Goal: Information Seeking & Learning: Learn about a topic

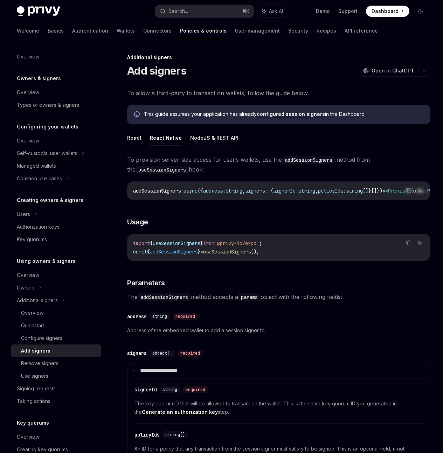
click at [202, 146] on button "NodeJS & REST API" at bounding box center [214, 138] width 48 height 16
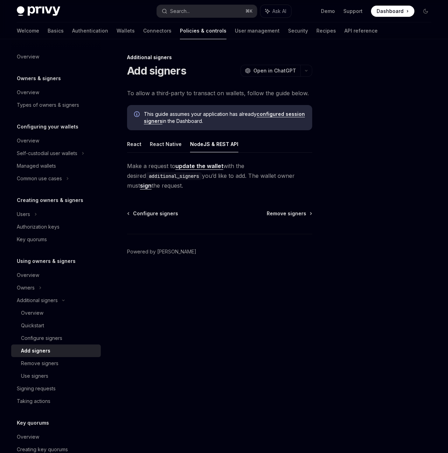
click at [239, 177] on span "Make a request to update the wallet with the desired additional_signers you’d l…" at bounding box center [219, 175] width 185 height 29
click at [152, 182] on link "sign" at bounding box center [146, 185] width 12 height 7
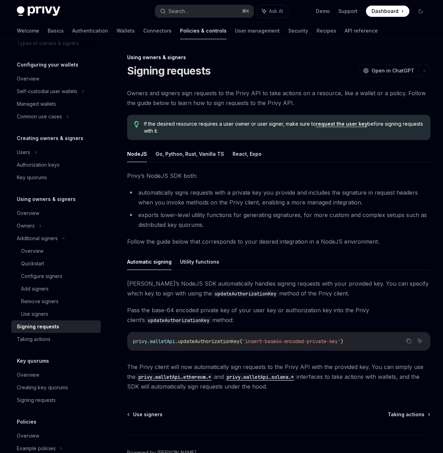
scroll to position [62, 0]
click at [38, 286] on div "Add signers" at bounding box center [35, 289] width 28 height 8
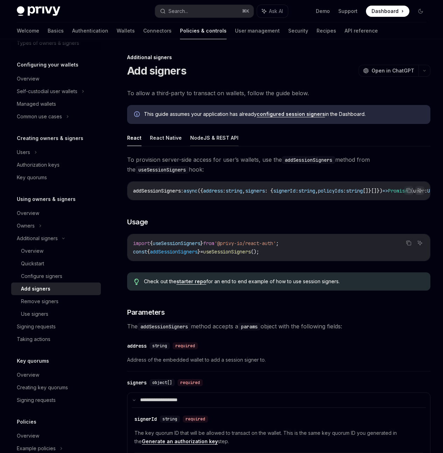
click at [225, 146] on button "NodeJS & REST API" at bounding box center [214, 138] width 48 height 16
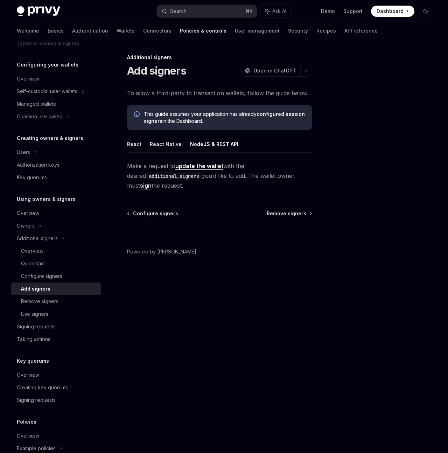
click at [152, 182] on link "sign" at bounding box center [146, 185] width 12 height 7
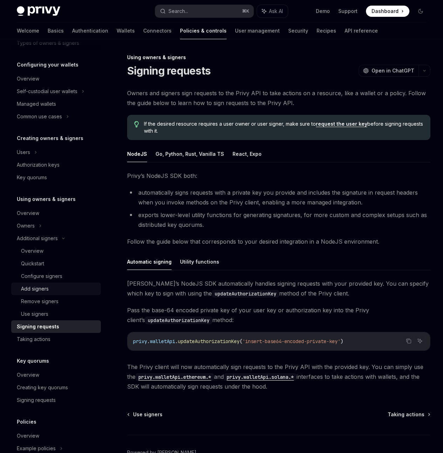
click at [57, 286] on div "Add signers" at bounding box center [59, 289] width 76 height 8
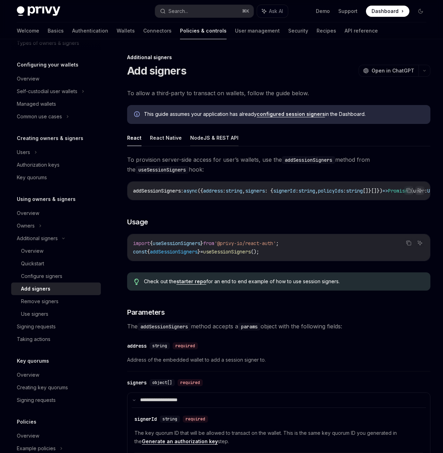
click at [205, 139] on button "NodeJS & REST API" at bounding box center [214, 138] width 48 height 16
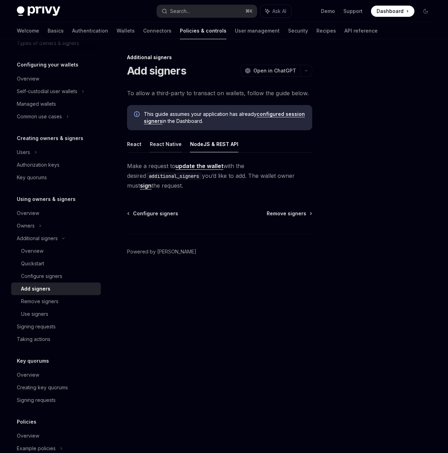
click at [163, 141] on button "React Native" at bounding box center [166, 144] width 32 height 16
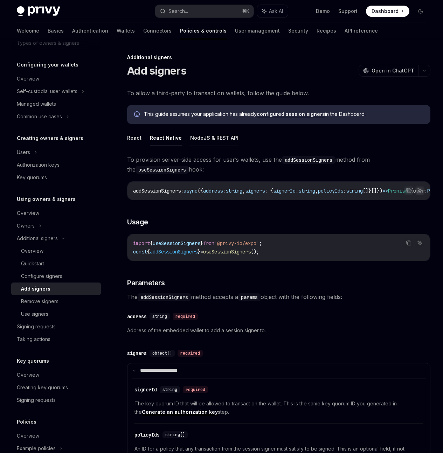
click at [216, 141] on button "NodeJS & REST API" at bounding box center [214, 138] width 48 height 16
type textarea "*"
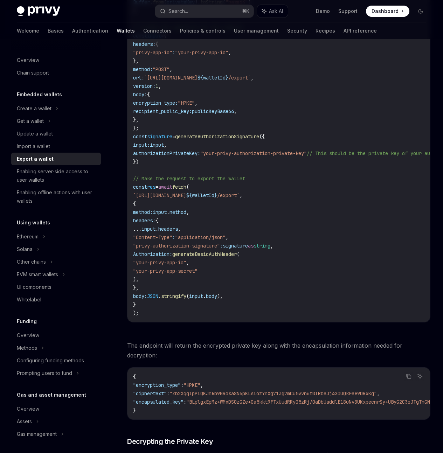
scroll to position [497, 0]
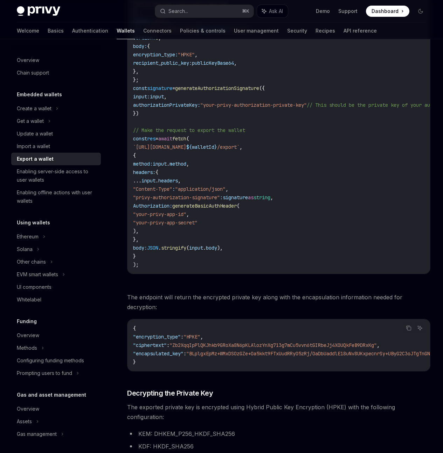
click at [0, 0] on div at bounding box center [0, 0] width 0 height 0
click at [435, 300] on div "Overview Chain support Embedded wallets Create a wallet Get a wallet Update a w…" at bounding box center [221, 334] width 443 height 1585
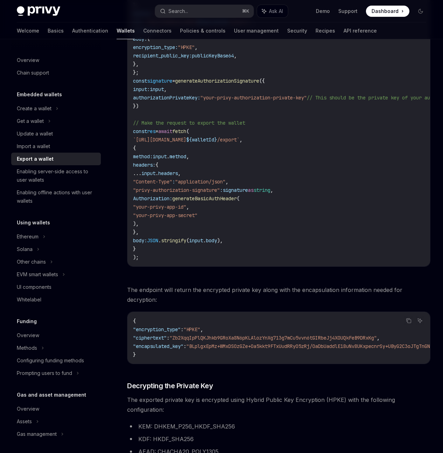
scroll to position [502, 0]
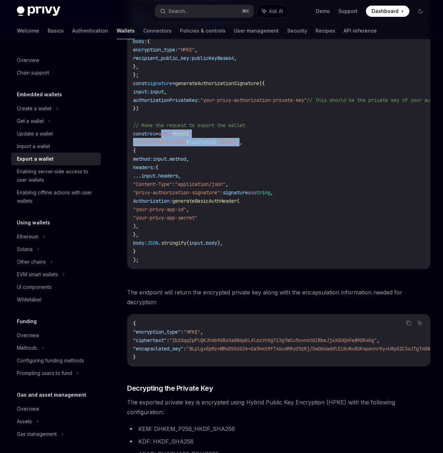
drag, startPoint x: 169, startPoint y: 198, endPoint x: 292, endPoint y: 205, distance: 123.1
click at [292, 205] on code "import { generateAuthorizationSignature } from "@privy-io/server-auth/wallet-ap…" at bounding box center [311, 33] width 356 height 462
copy code "await fetch ( `https://api.privy.io/v1/wallets/ ${ walletId } /export`"
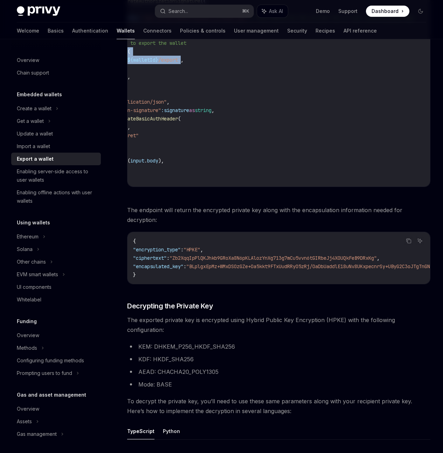
scroll to position [0, 0]
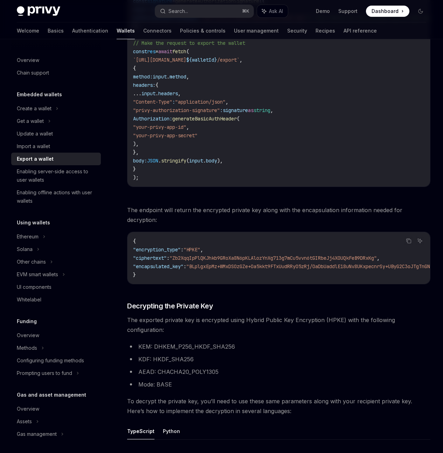
click at [0, 0] on div at bounding box center [0, 0] width 0 height 0
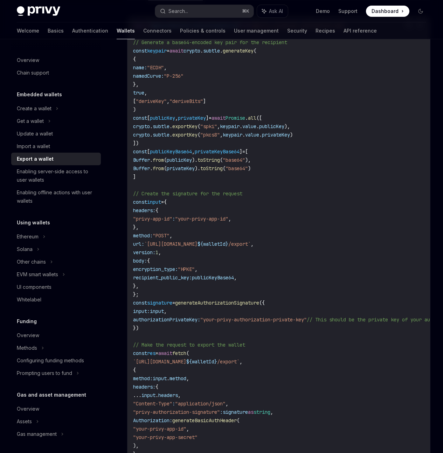
scroll to position [283, 0]
click at [166, 306] on span "signature" at bounding box center [159, 303] width 25 height 6
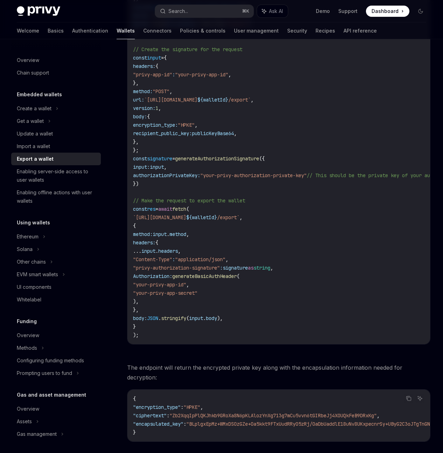
scroll to position [431, 0]
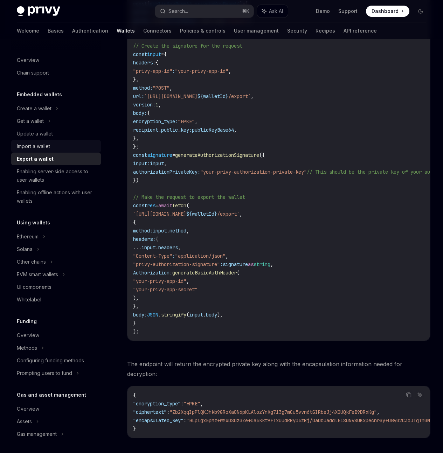
click at [31, 142] on div "Import a wallet" at bounding box center [33, 146] width 33 height 8
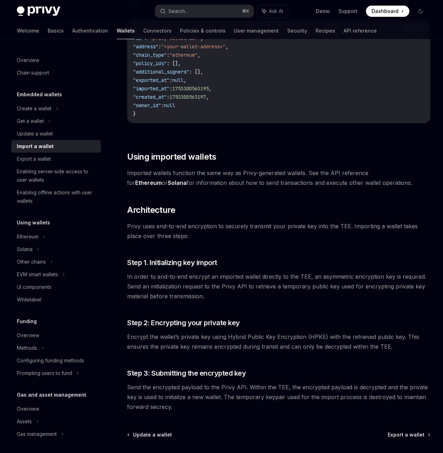
scroll to position [1633, 0]
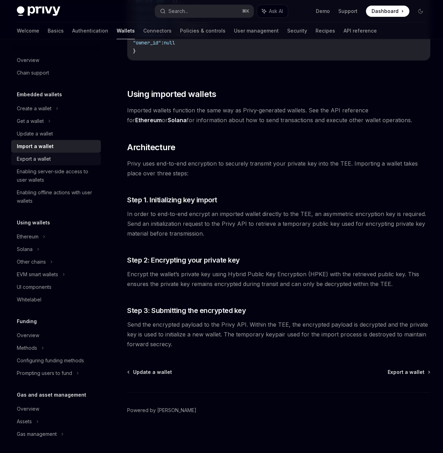
click at [60, 159] on div "Export a wallet" at bounding box center [57, 159] width 80 height 8
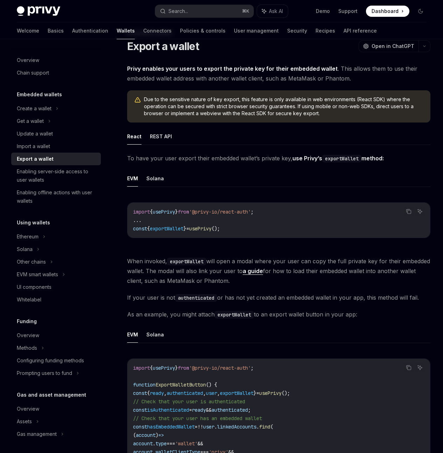
scroll to position [25, 0]
click at [167, 145] on button "REST API" at bounding box center [161, 136] width 22 height 16
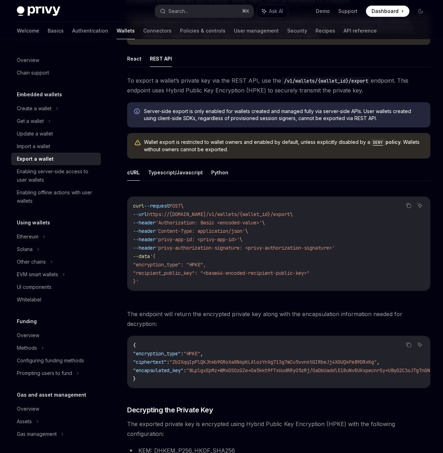
scroll to position [103, 0]
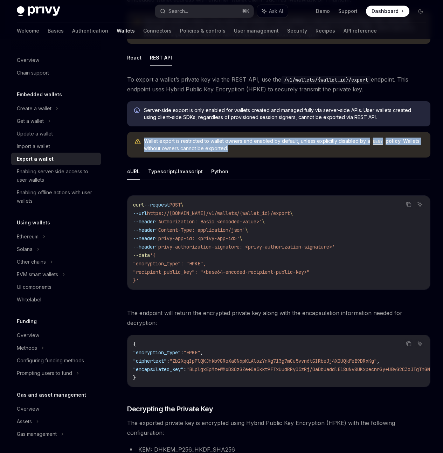
drag, startPoint x: 211, startPoint y: 212, endPoint x: 143, endPoint y: 190, distance: 71.3
click at [143, 158] on div "Wallet export is restricted to wallet owners and enabled by default, unless exp…" at bounding box center [278, 145] width 303 height 26
copy span "Wallet export is restricted to wallet owners and enabled by default, unless exp…"
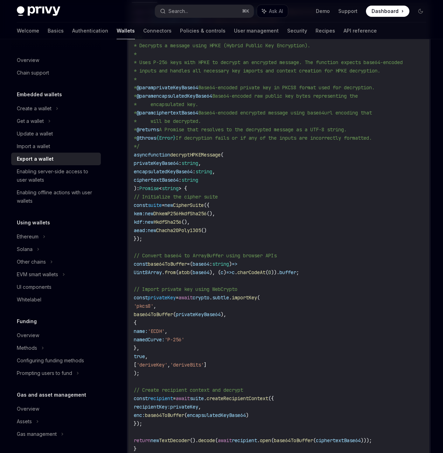
scroll to position [677, 0]
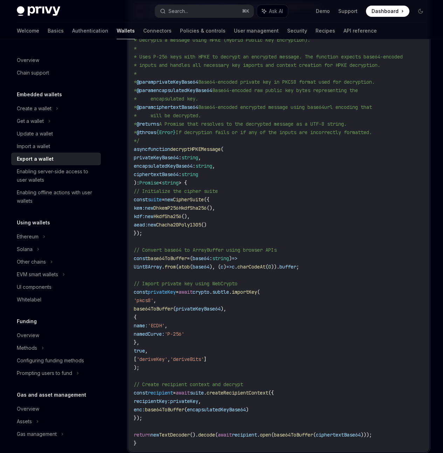
click at [162, 161] on span "privateKeyBase64" at bounding box center [156, 157] width 45 height 6
click at [179, 169] on span "encapsulatedKeyBase64" at bounding box center [163, 166] width 59 height 6
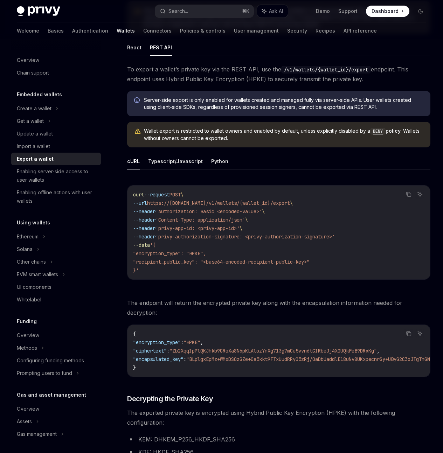
scroll to position [113, 0]
click at [218, 170] on button "Python" at bounding box center [219, 161] width 17 height 16
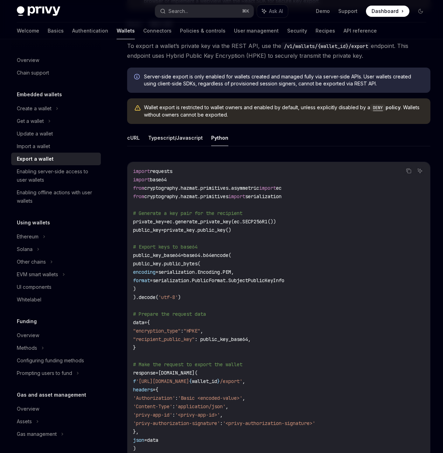
scroll to position [156, 0]
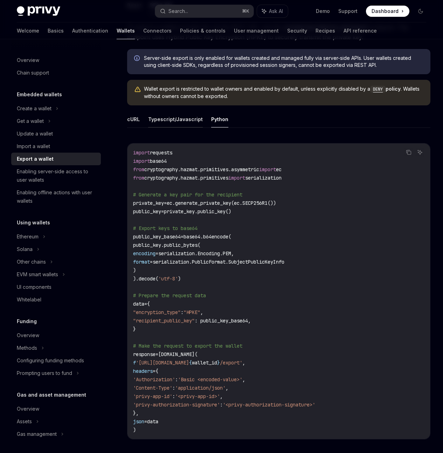
click at [183, 128] on button "Typescript/Javascript" at bounding box center [175, 119] width 55 height 16
type textarea "*"
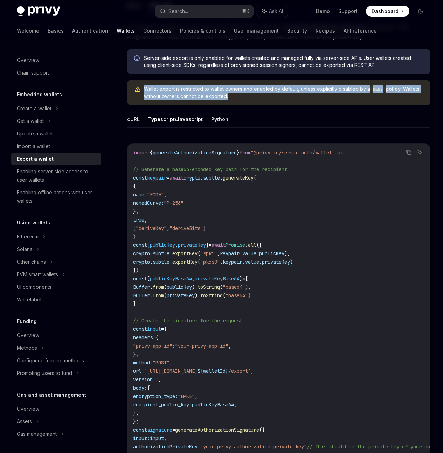
drag, startPoint x: 217, startPoint y: 163, endPoint x: 144, endPoint y: 143, distance: 76.2
click at [144, 105] on div "Wallet export is restricted to wallet owners and enabled by default, unless exp…" at bounding box center [278, 93] width 303 height 26
copy span "Wallet export is restricted to wallet owners and enabled by default, unless exp…"
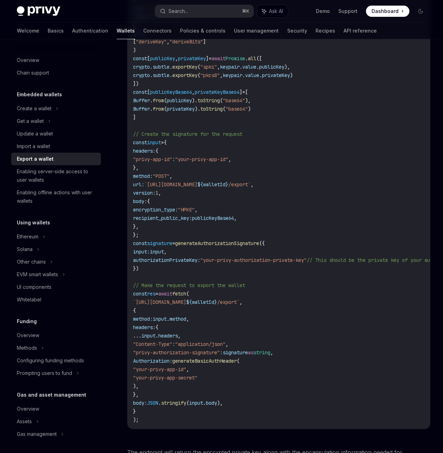
scroll to position [343, 0]
click at [216, 87] on code "import { generateAuthorizationSignature } from "@privy-io/server-auth/wallet-ap…" at bounding box center [311, 192] width 356 height 462
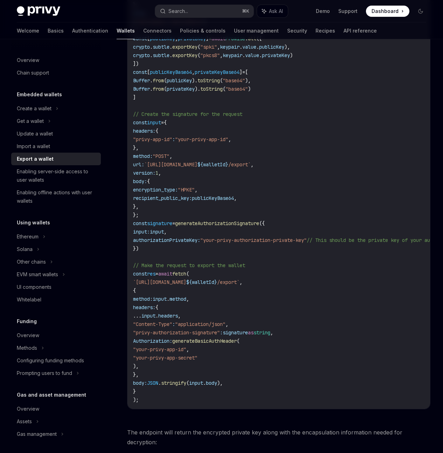
scroll to position [362, 0]
click at [0, 0] on div at bounding box center [0, 0] width 0 height 0
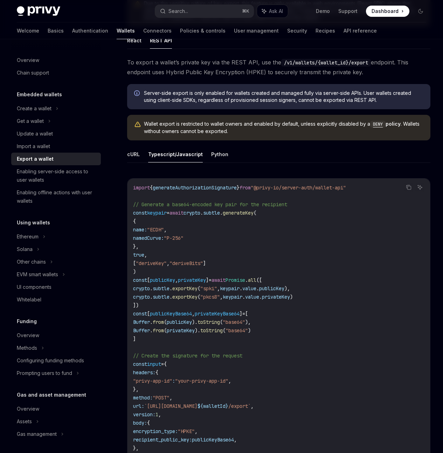
scroll to position [119, 0]
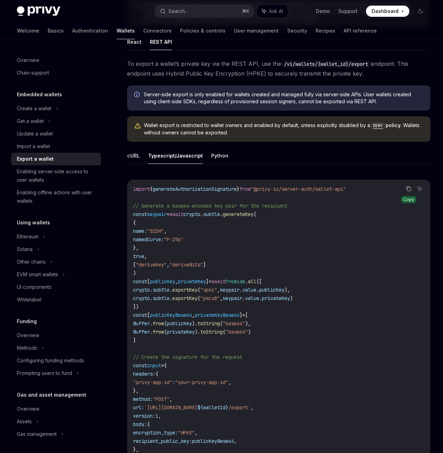
click at [406, 192] on icon "Copy the contents from the code block" at bounding box center [409, 189] width 6 height 6
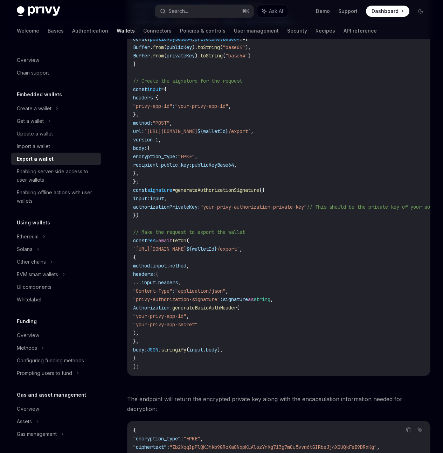
scroll to position [527, 0]
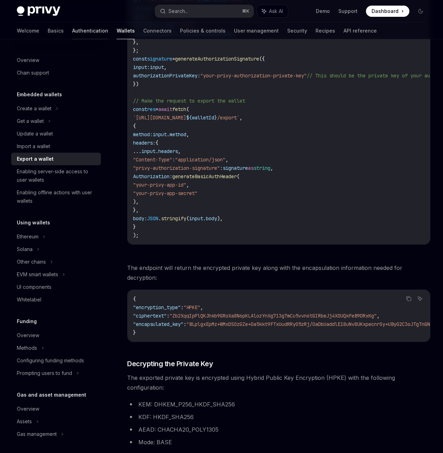
click at [72, 29] on link "Authentication" at bounding box center [90, 30] width 36 height 17
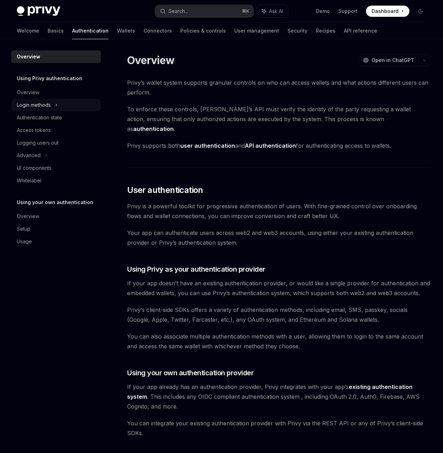
click at [48, 105] on div "Login methods" at bounding box center [34, 105] width 34 height 8
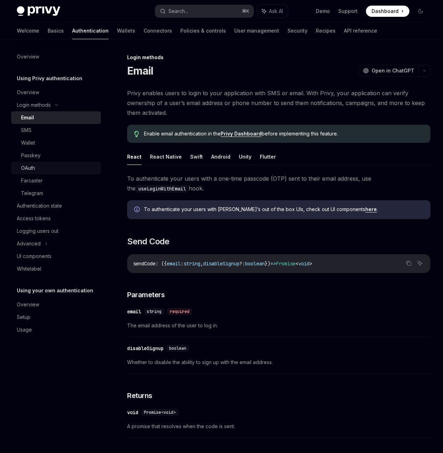
click at [38, 164] on link "OAuth" at bounding box center [56, 168] width 90 height 13
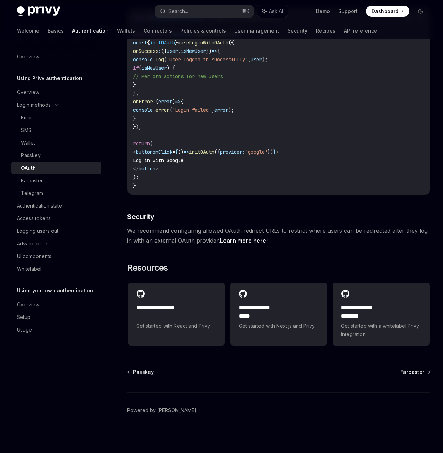
scroll to position [1364, 0]
click at [41, 305] on div "Overview" at bounding box center [57, 305] width 80 height 8
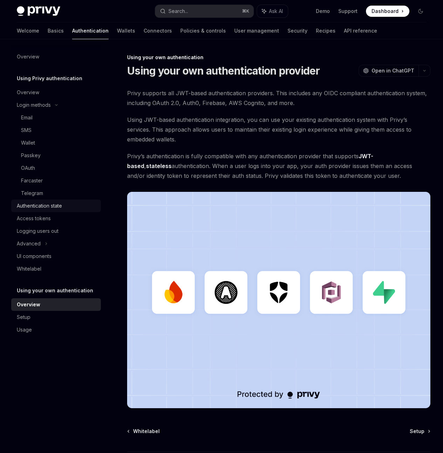
click at [57, 202] on div "Authentication state" at bounding box center [39, 206] width 45 height 8
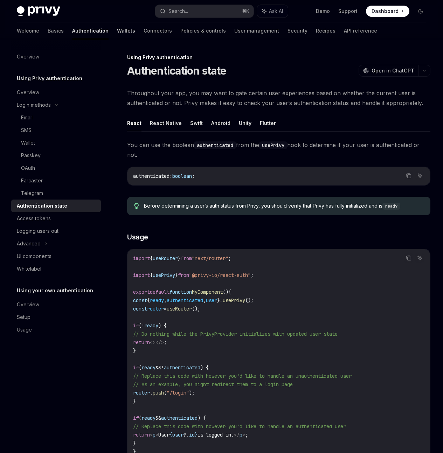
click at [117, 32] on link "Wallets" at bounding box center [126, 30] width 18 height 17
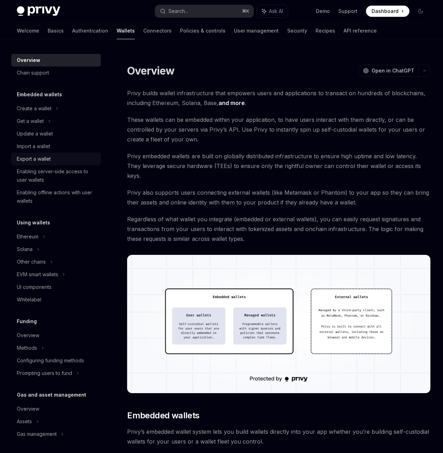
click at [49, 155] on div "Export a wallet" at bounding box center [34, 159] width 34 height 8
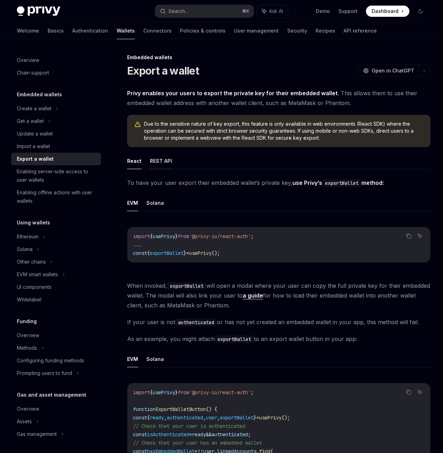
click at [169, 169] on button "REST API" at bounding box center [161, 161] width 22 height 16
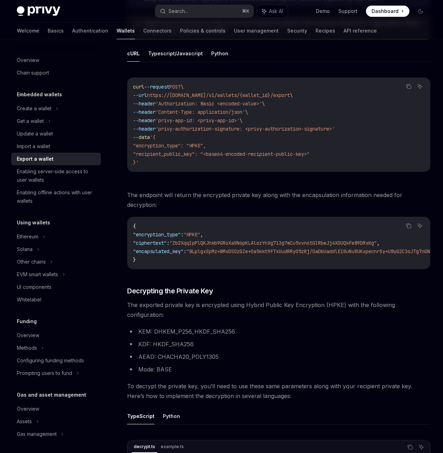
scroll to position [186, 0]
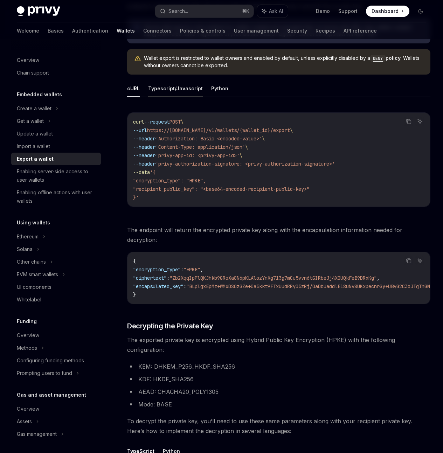
click at [189, 97] on button "Typescript/Javascript" at bounding box center [175, 88] width 55 height 16
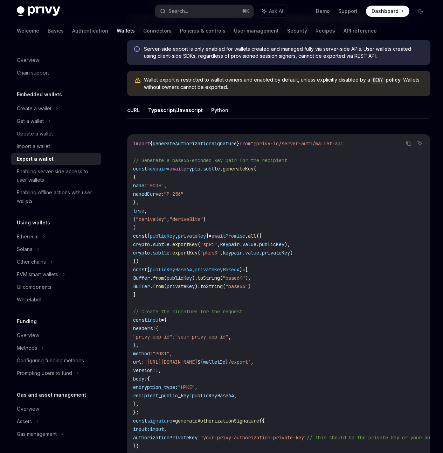
scroll to position [128, 0]
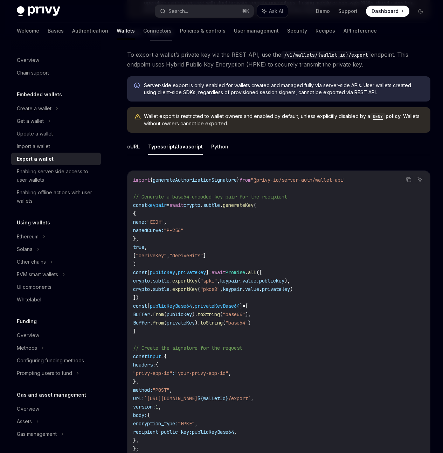
click at [0, 0] on div at bounding box center [0, 0] width 0 height 0
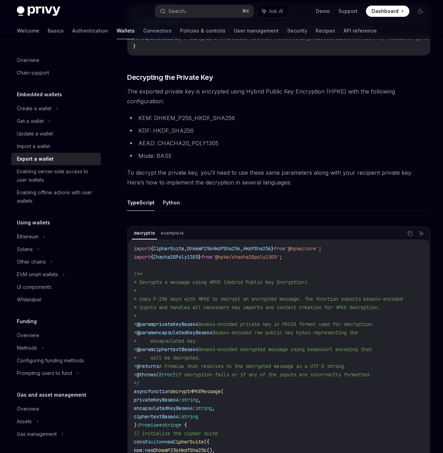
scroll to position [845, 0]
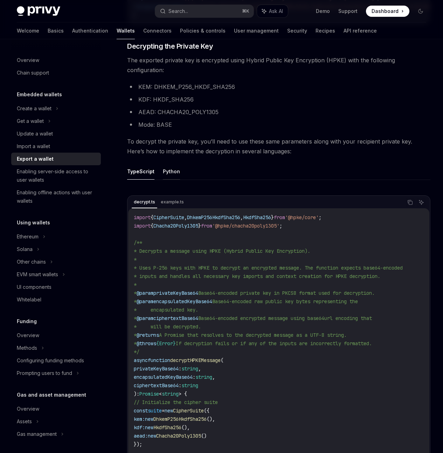
click at [170, 180] on button "Python" at bounding box center [171, 171] width 17 height 16
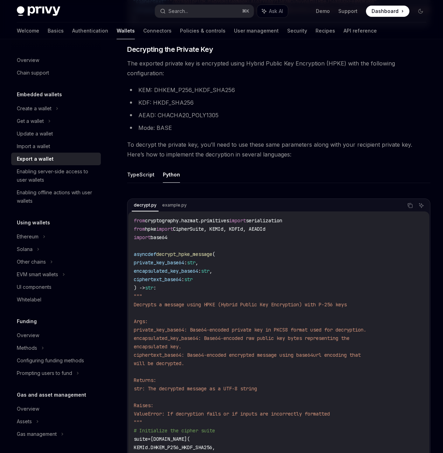
scroll to position [645, 0]
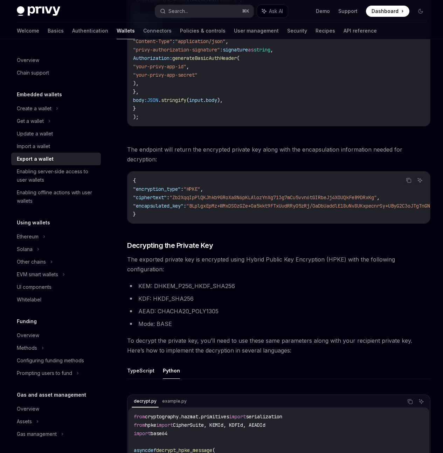
click at [213, 274] on span "The exported private key is encrypted using Hybrid Public Key Encryption (HPKE)…" at bounding box center [278, 265] width 303 height 20
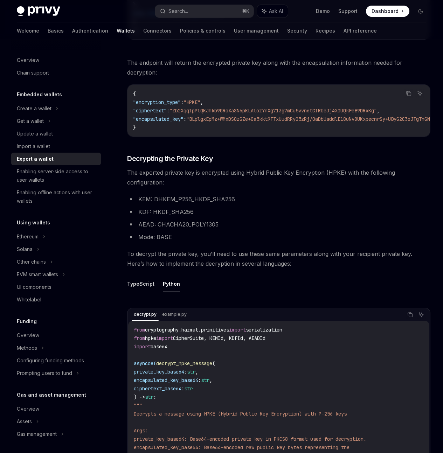
scroll to position [733, 0]
click at [145, 291] on button "TypeScript" at bounding box center [140, 283] width 27 height 16
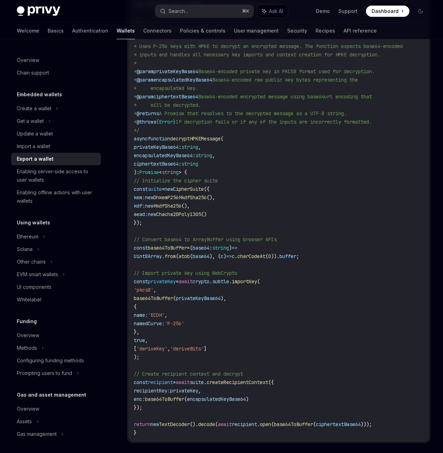
scroll to position [1113, 0]
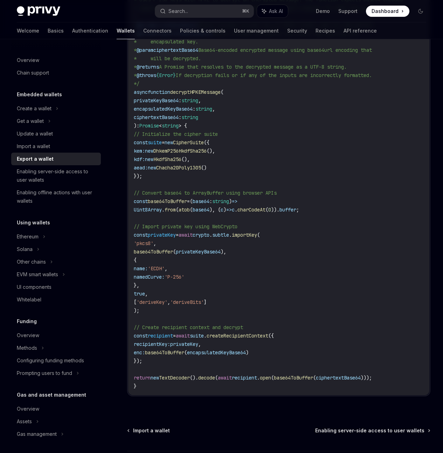
click at [219, 226] on code "import { CipherSuite , DhkemP256HkdfSha256 , HkdfSha256 } from '@hpke/core' ; i…" at bounding box center [279, 168] width 290 height 446
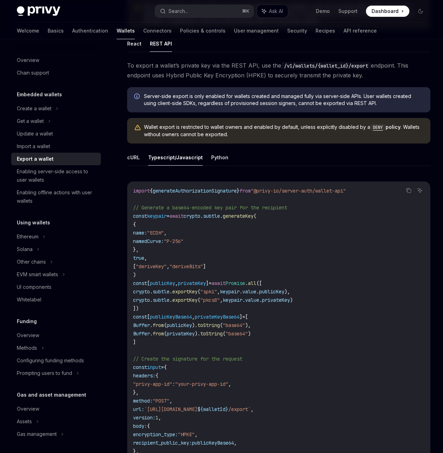
scroll to position [211, 0]
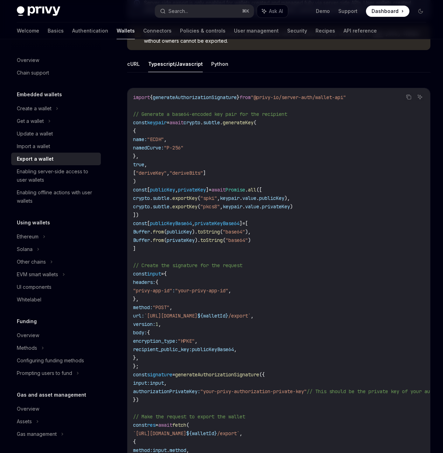
click at [55, 161] on div "Export a wallet" at bounding box center [57, 159] width 80 height 8
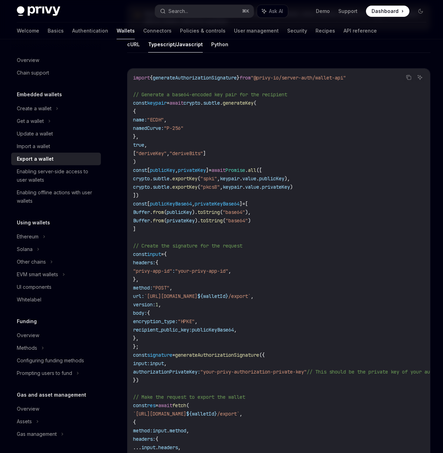
scroll to position [269, 0]
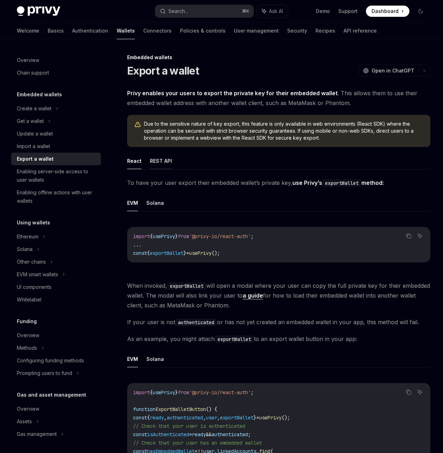
click at [158, 169] on button "REST API" at bounding box center [161, 161] width 22 height 16
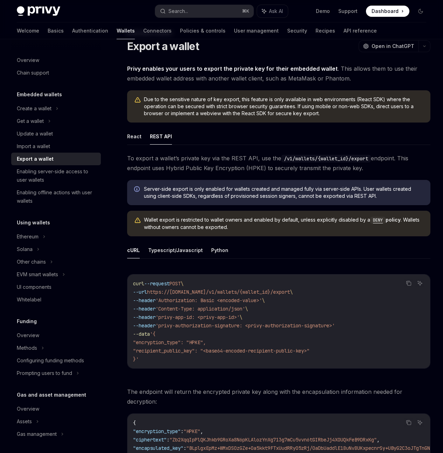
scroll to position [25, 0]
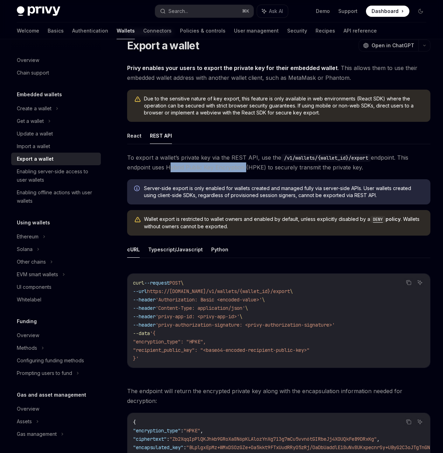
drag, startPoint x: 204, startPoint y: 203, endPoint x: 123, endPoint y: 203, distance: 80.9
copy span "Hybrid Public Key Encryption"
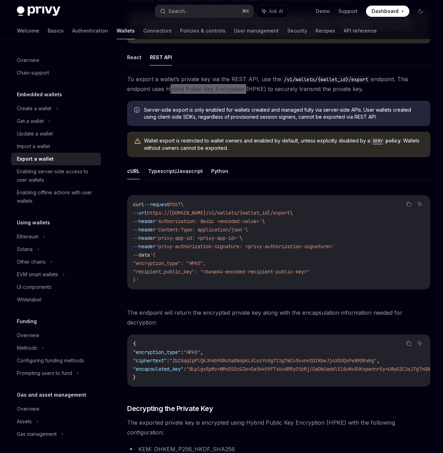
scroll to position [108, 0]
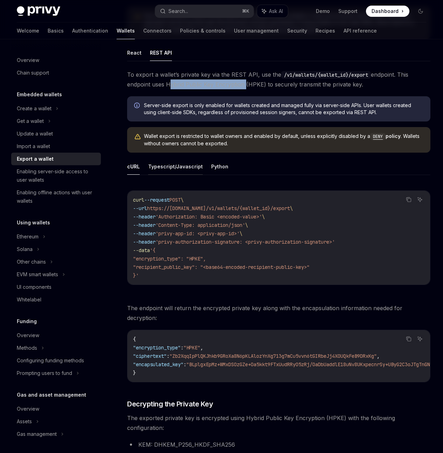
click at [165, 175] on button "Typescript/Javascript" at bounding box center [175, 166] width 55 height 16
type textarea "*"
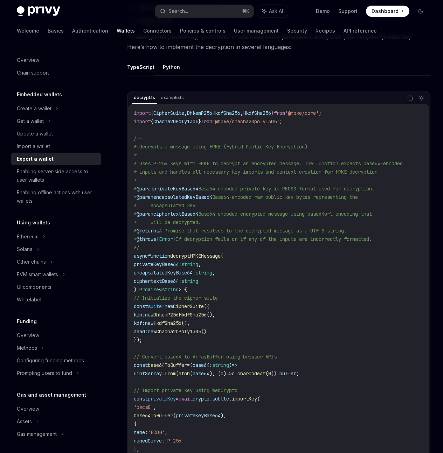
scroll to position [1192, 0]
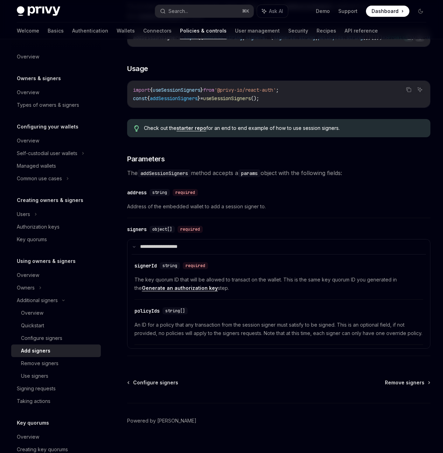
scroll to position [152, 0]
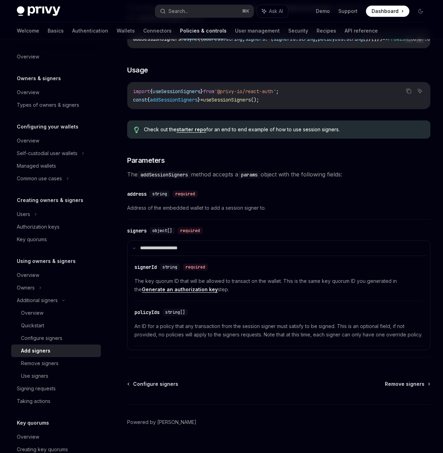
click at [137, 234] on div "signers" at bounding box center [137, 230] width 20 height 7
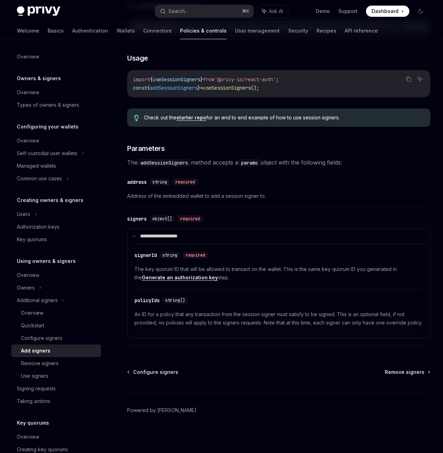
scroll to position [215, 0]
click at [166, 216] on span "object[]" at bounding box center [162, 219] width 20 height 6
click at [143, 215] on div "signers" at bounding box center [137, 218] width 20 height 7
click at [188, 211] on div "**********" at bounding box center [278, 278] width 303 height 135
click at [202, 215] on div "required" at bounding box center [190, 218] width 25 height 7
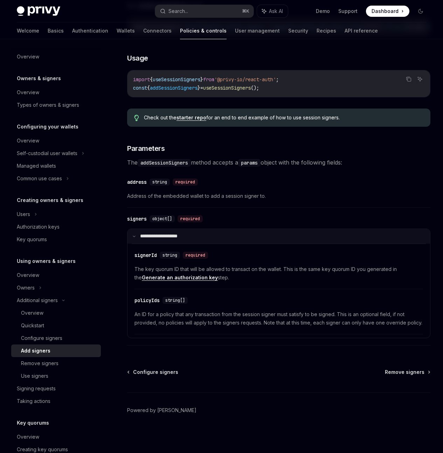
click at [171, 229] on summary "**********" at bounding box center [279, 236] width 303 height 15
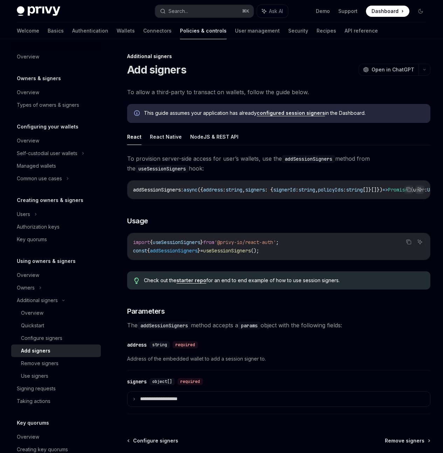
scroll to position [0, 0]
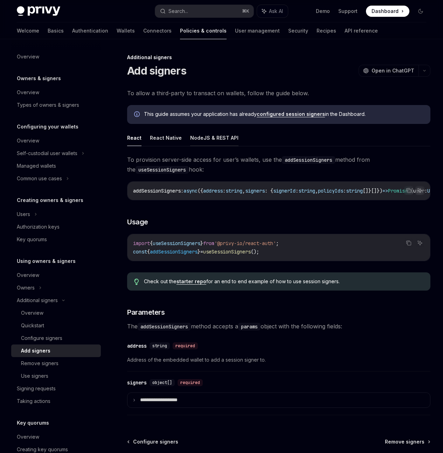
click at [212, 142] on button "NodeJS & REST API" at bounding box center [214, 138] width 48 height 16
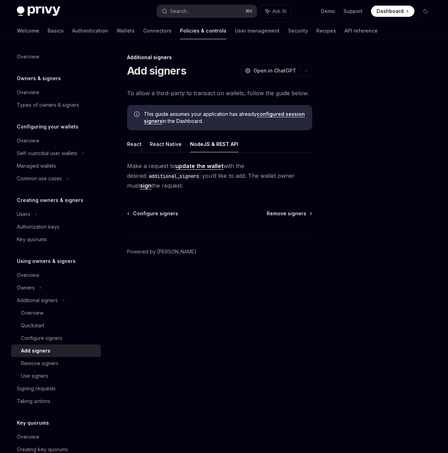
click at [144, 180] on span "Make a request to update the wallet with the desired additional_signers you’d l…" at bounding box center [219, 175] width 185 height 29
click at [152, 182] on link "sign" at bounding box center [146, 185] width 12 height 7
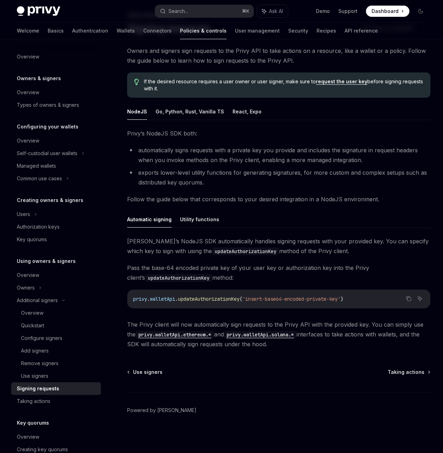
scroll to position [60, 0]
click at [49, 349] on div "Add signers" at bounding box center [35, 351] width 28 height 8
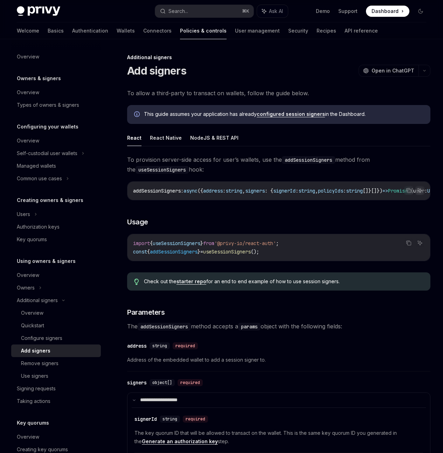
click at [0, 0] on div at bounding box center [0, 0] width 0 height 0
click at [155, 124] on div "This guide assumes your application has already configured session signers in t…" at bounding box center [278, 114] width 303 height 19
click at [257, 117] on link "configured session signers" at bounding box center [291, 114] width 68 height 6
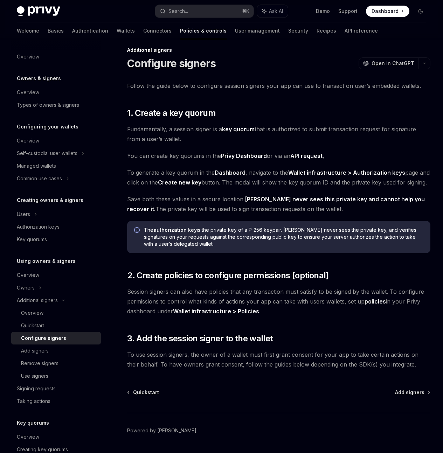
scroll to position [15, 0]
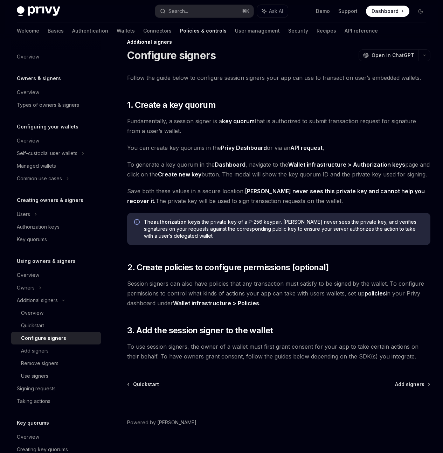
click at [297, 152] on link "API request" at bounding box center [306, 147] width 32 height 7
type textarea "*"
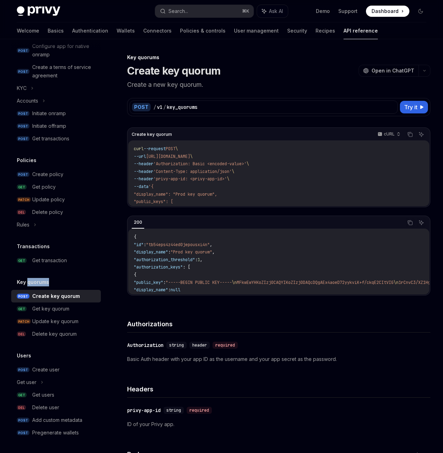
drag, startPoint x: 58, startPoint y: 283, endPoint x: 26, endPoint y: 282, distance: 31.5
click at [26, 282] on div "Key quorums" at bounding box center [56, 282] width 90 height 8
copy h5 "quorums"
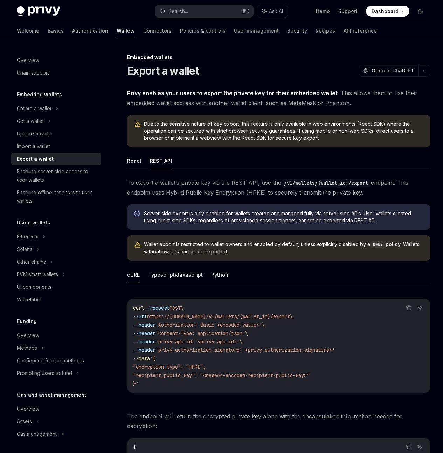
scroll to position [130, 0]
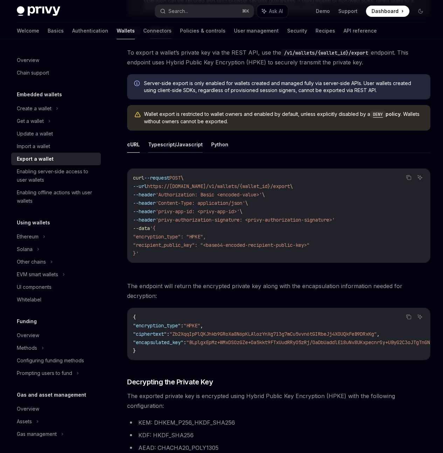
click at [170, 153] on button "Typescript/Javascript" at bounding box center [175, 144] width 55 height 16
type textarea "*"
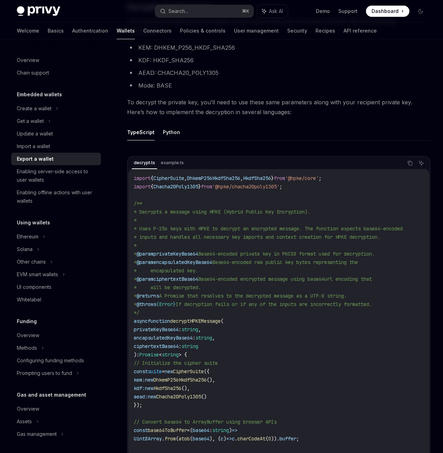
scroll to position [887, 0]
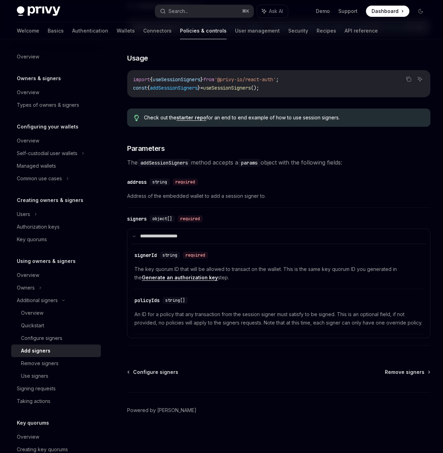
scroll to position [218, 0]
